Goal: Transaction & Acquisition: Purchase product/service

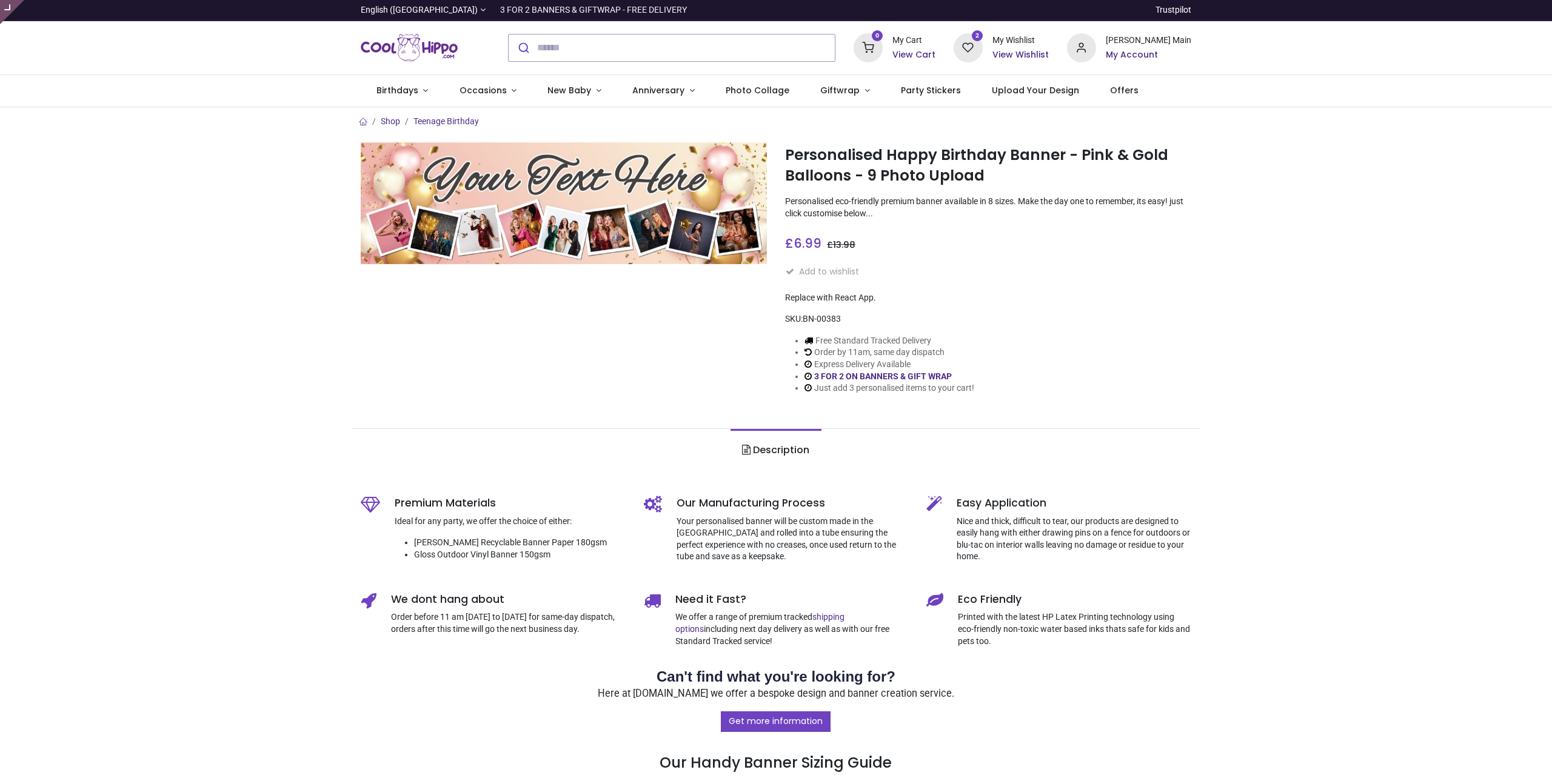
click at [637, 203] on img at bounding box center [564, 203] width 406 height 122
type input "**********"
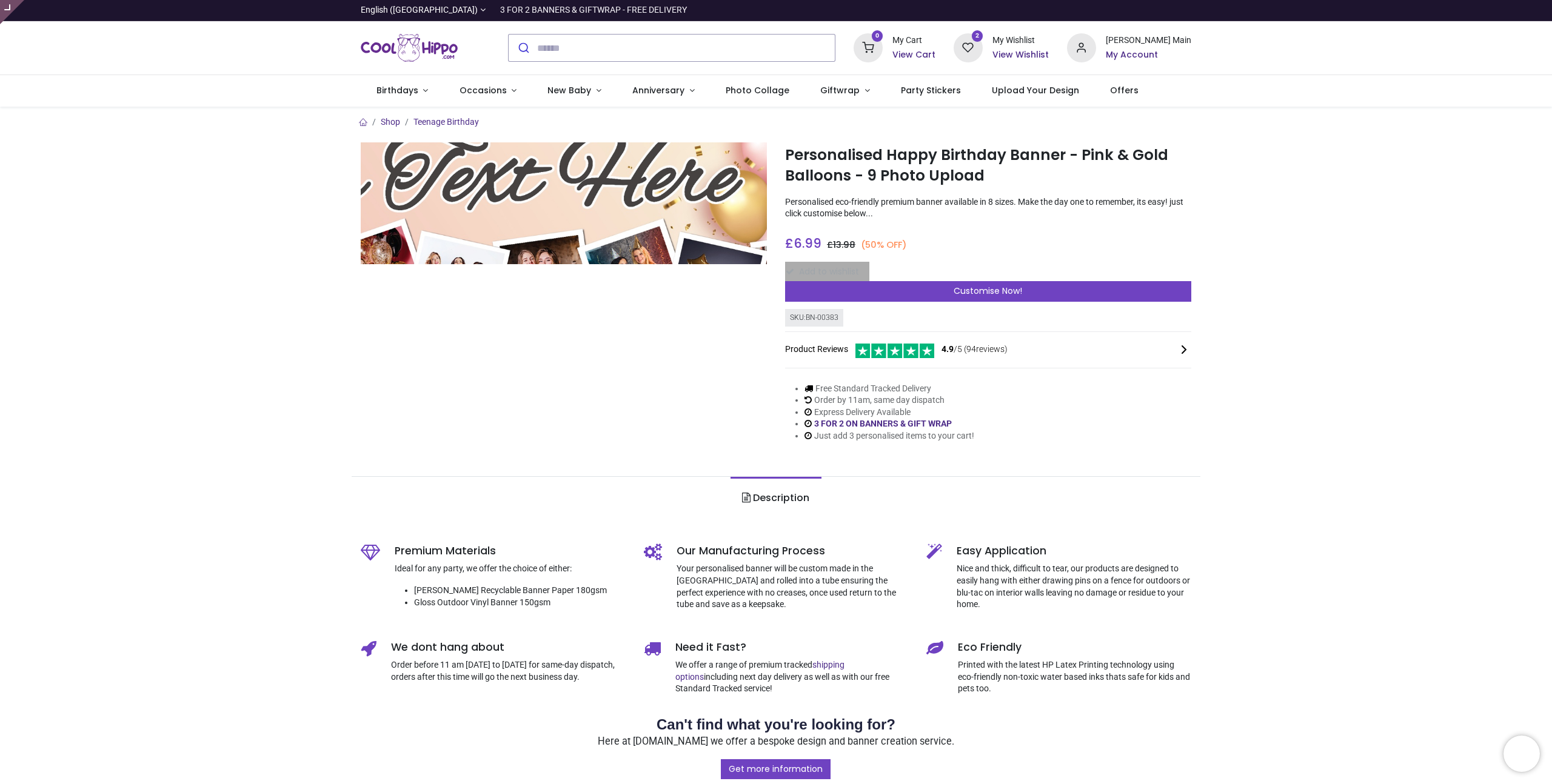
click at [616, 191] on img at bounding box center [564, 203] width 406 height 122
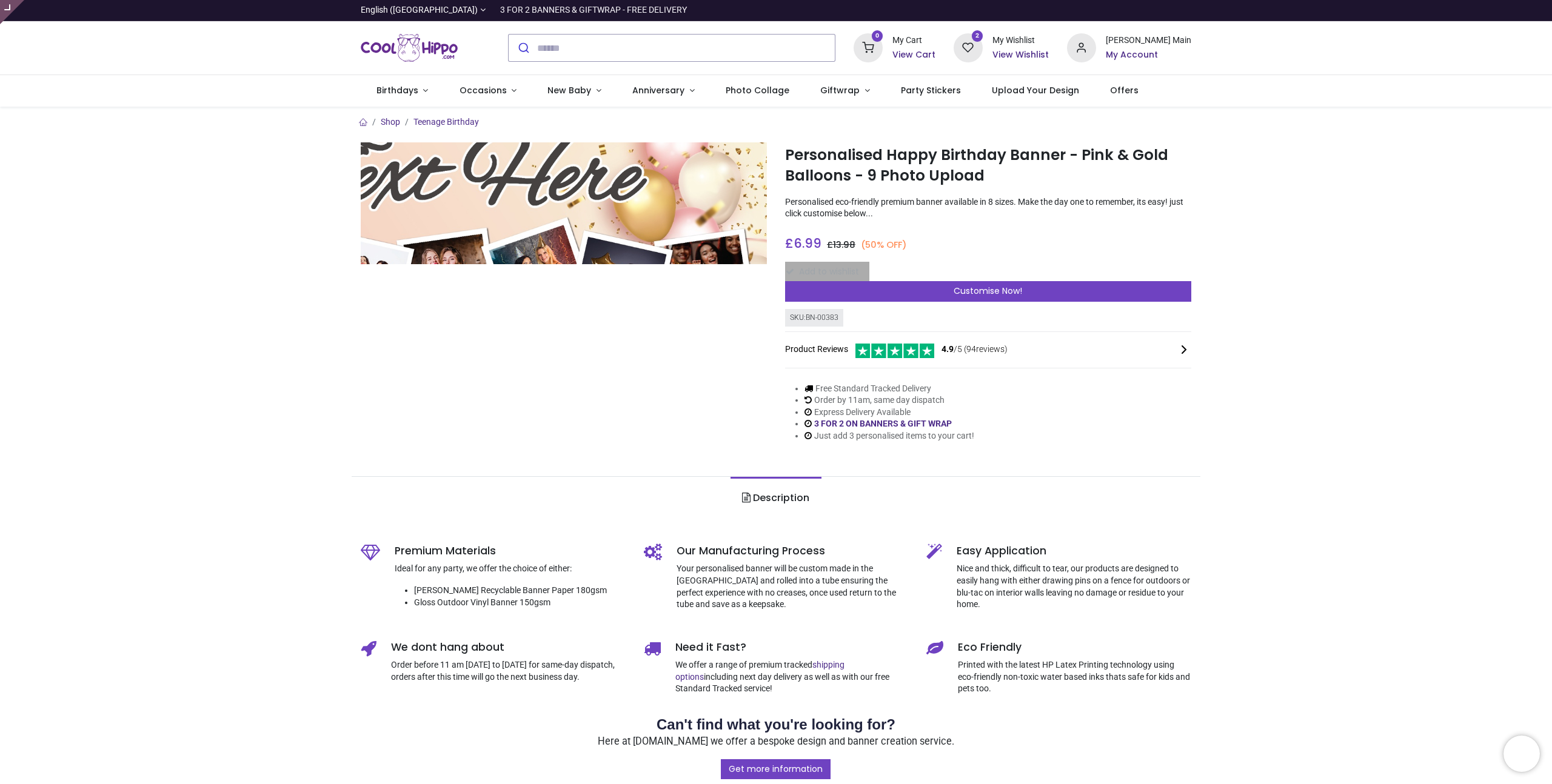
click at [1395, 189] on div "Shop Teenage Birthday Personalised Happy Birthday Banner - Pink & Gold Balloons…" at bounding box center [776, 704] width 1552 height 1194
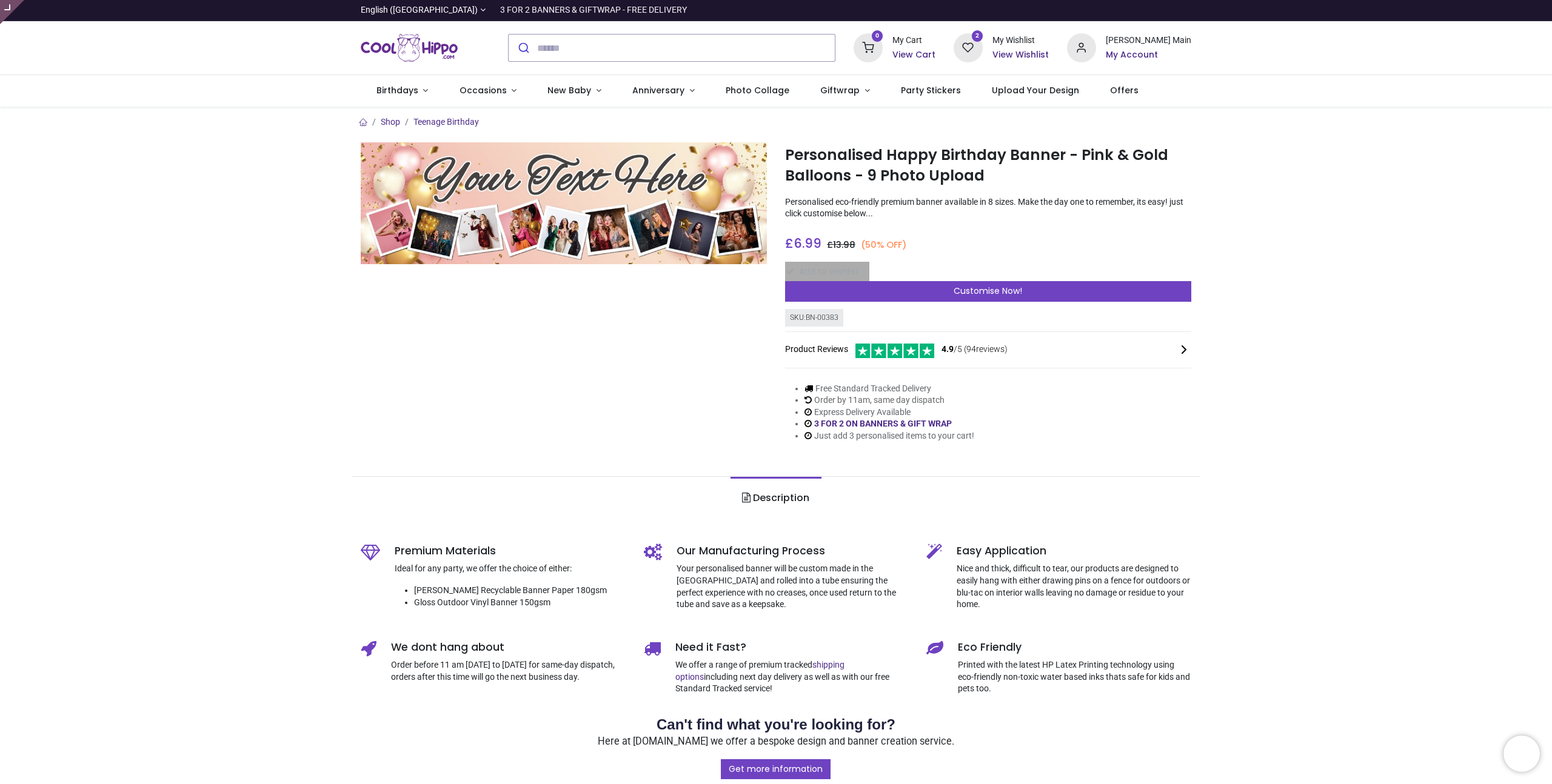
click at [603, 182] on img at bounding box center [564, 203] width 406 height 122
click at [974, 225] on div "Personalised Happy Birthday Banner - Pink & Gold Balloons - 9 Photo Upload [URL…" at bounding box center [988, 302] width 424 height 319
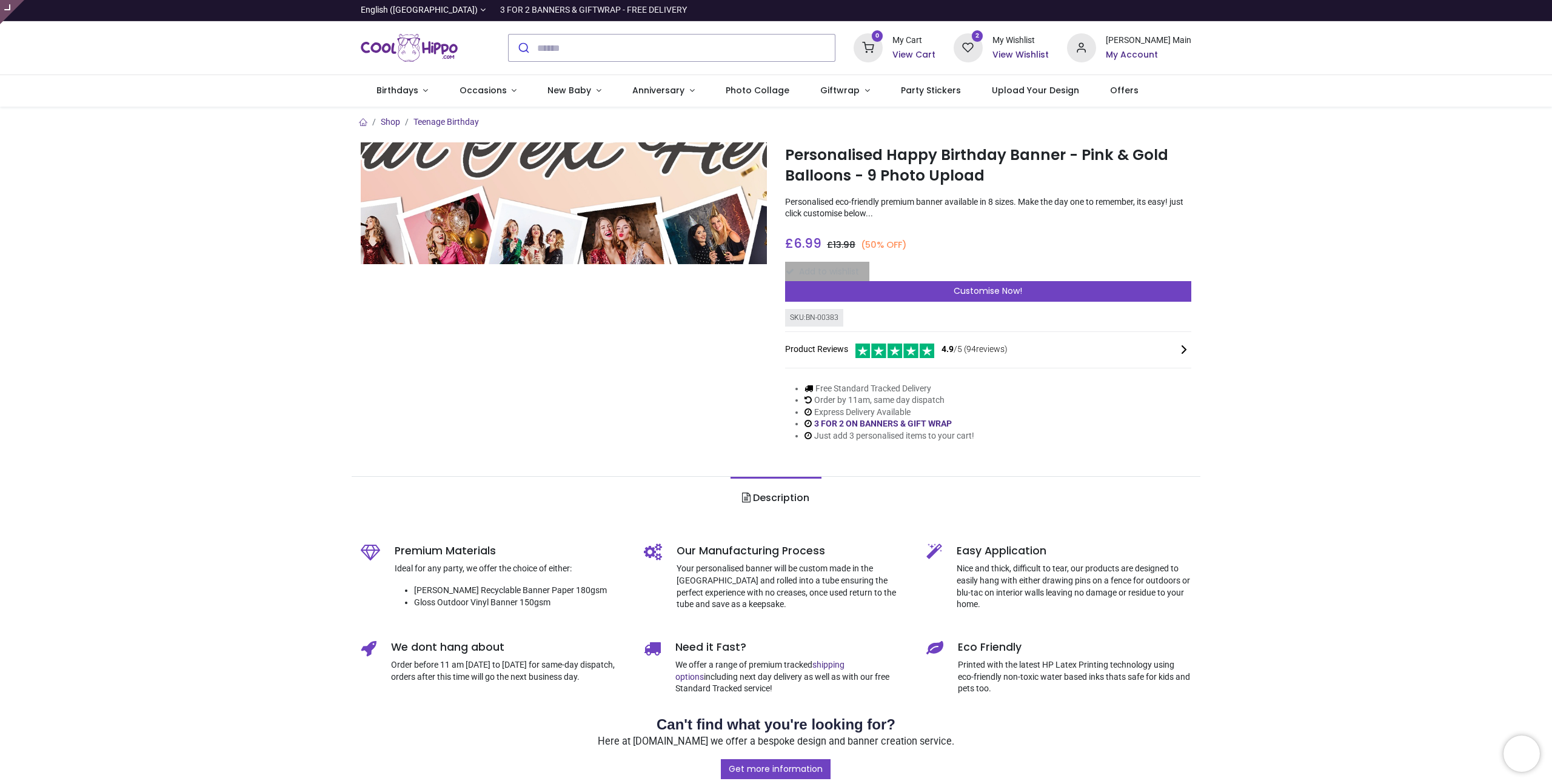
click at [579, 208] on img at bounding box center [564, 203] width 406 height 122
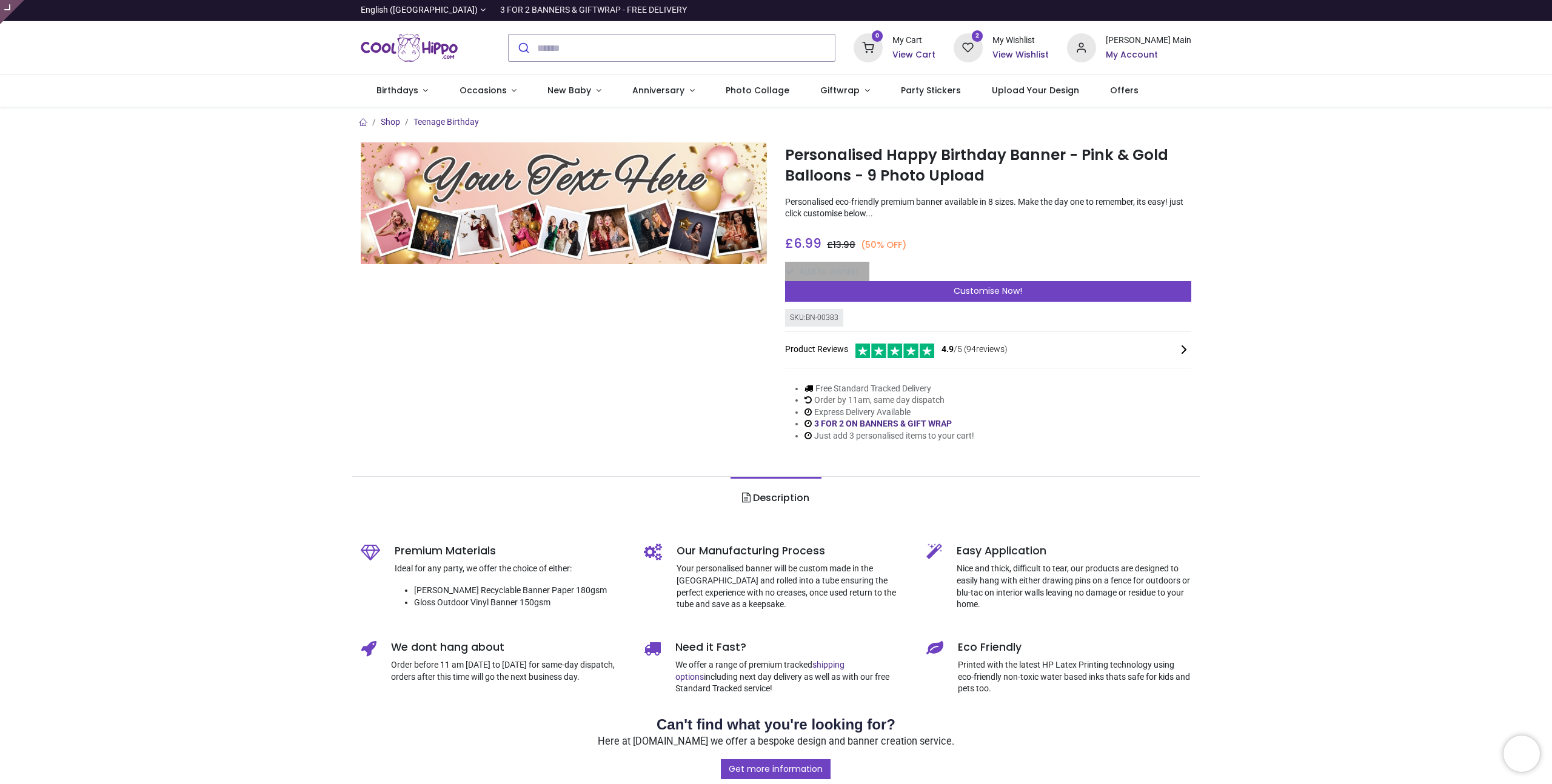
click at [841, 275] on div "Add to wishlist" at bounding box center [988, 272] width 406 height 21
click at [841, 276] on div "Add to wishlist" at bounding box center [988, 272] width 406 height 21
click at [1274, 223] on div "Shop Teenage Birthday Personalised Happy Birthday Banner - Pink & Gold Balloons…" at bounding box center [776, 704] width 1552 height 1194
